Goal: Find specific page/section: Find specific page/section

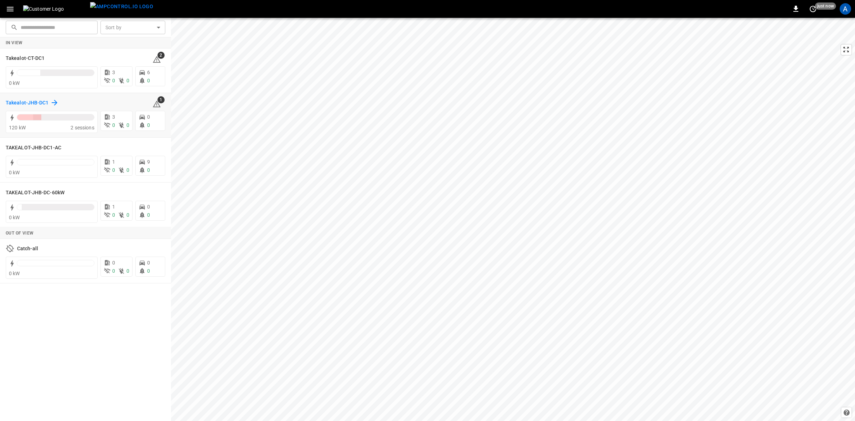
click at [20, 101] on h6 "Takealot-JHB-DC1" at bounding box center [27, 103] width 43 height 8
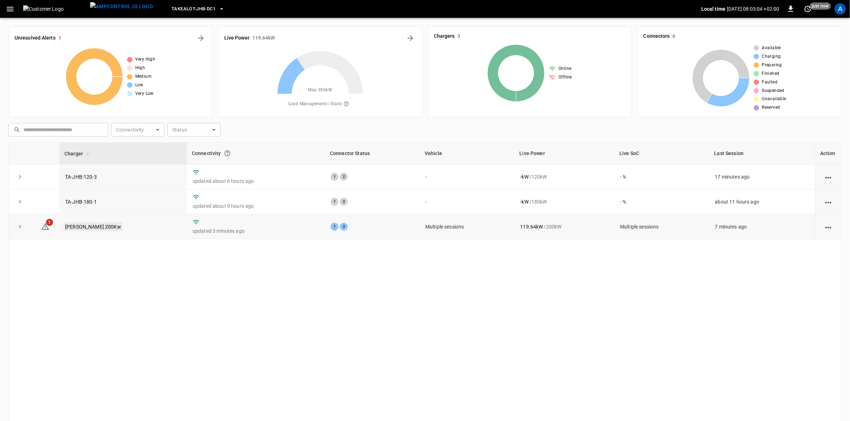
click at [75, 227] on link "[PERSON_NAME] 200Kw" at bounding box center [93, 226] width 59 height 9
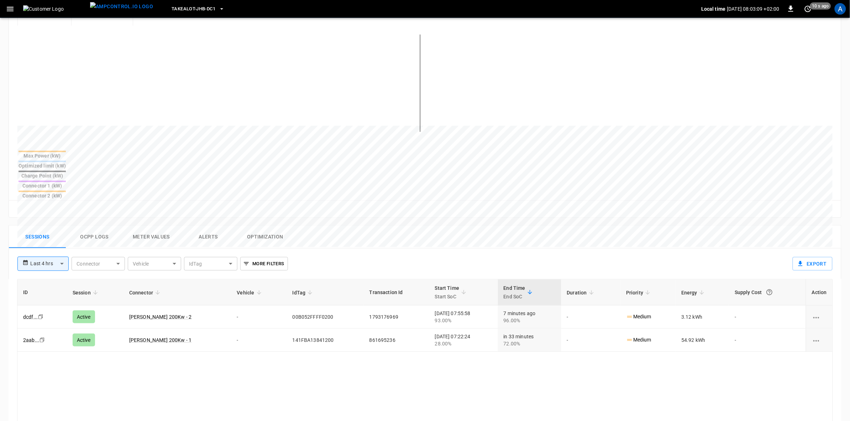
scroll to position [170, 0]
